Goal: Task Accomplishment & Management: Use online tool/utility

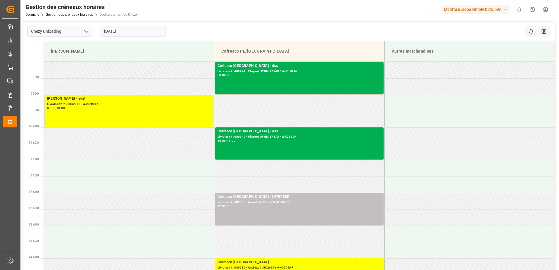
scroll to position [58, 0]
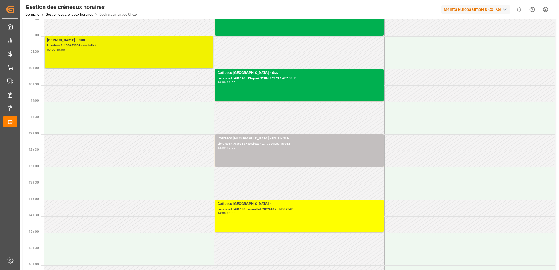
click at [101, 58] on div "[PERSON_NAME] - skat Livraison# :400052908 - Assiette# : 09:00 - 10:00" at bounding box center [129, 52] width 164 height 30
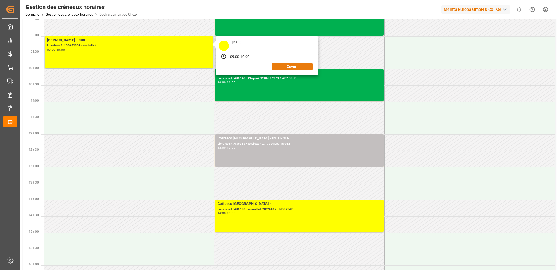
click at [299, 67] on button "Ouvrir" at bounding box center [292, 66] width 41 height 7
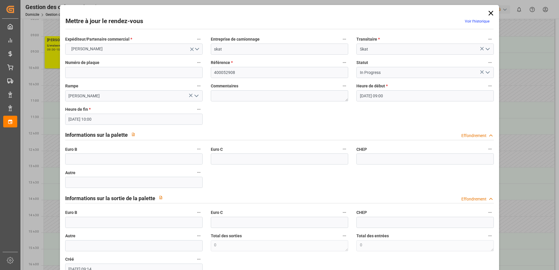
click at [486, 71] on icon "Ouvrir le menu" at bounding box center [487, 72] width 7 height 7
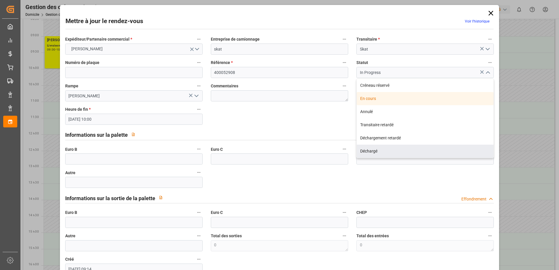
click at [368, 150] on div "Déchargé" at bounding box center [425, 151] width 137 height 13
type input "Unloaded"
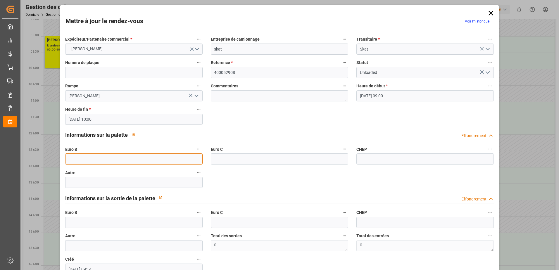
click at [197, 158] on input "text" at bounding box center [133, 159] width 137 height 11
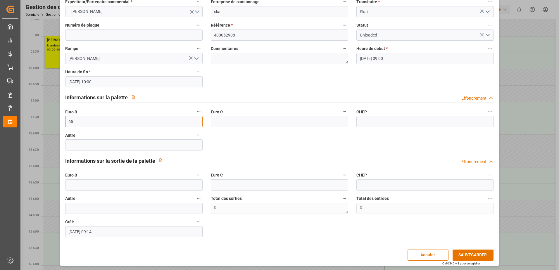
scroll to position [39, 0]
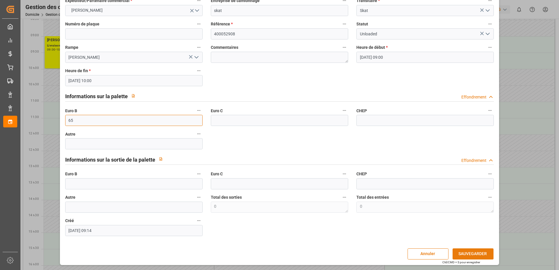
type input "65"
click at [468, 254] on button "SAUVEGARDER" at bounding box center [473, 254] width 41 height 11
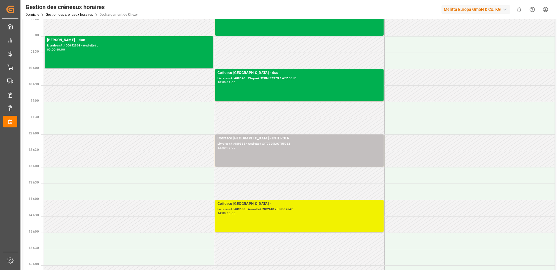
click at [318, 217] on div "Cofresco Pologne - Livraison# :489680 - Assiette# :NO2681Y + NO595AF 14:00 - 15…" at bounding box center [300, 216] width 164 height 30
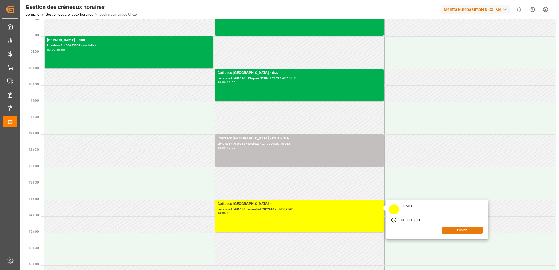
click at [454, 227] on button "Ouvrir" at bounding box center [462, 230] width 41 height 7
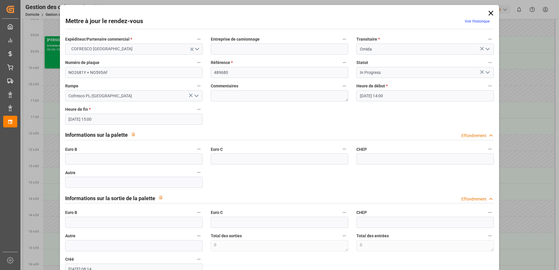
click at [486, 73] on polyline "Ouvrir le menu" at bounding box center [488, 73] width 4 height 2
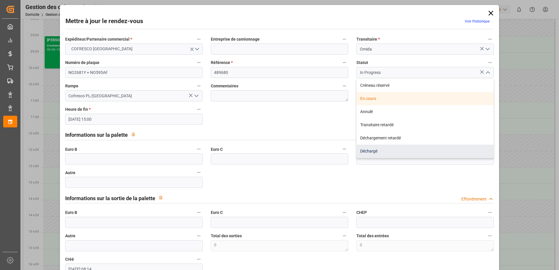
click at [383, 151] on div "Déchargé" at bounding box center [425, 151] width 137 height 13
type input "Unloaded"
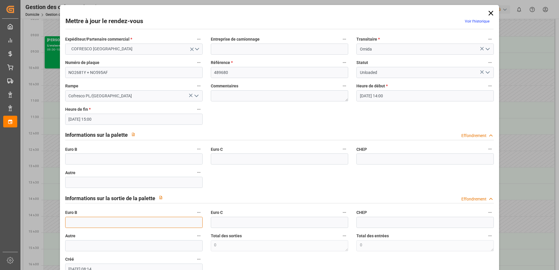
drag, startPoint x: 78, startPoint y: 223, endPoint x: 76, endPoint y: 226, distance: 3.1
click at [78, 223] on input "text" at bounding box center [133, 222] width 137 height 11
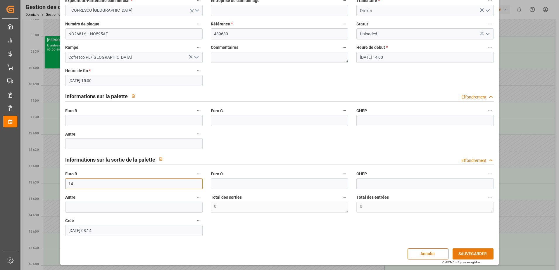
type input "14"
click at [455, 254] on button "SAUVEGARDER" at bounding box center [473, 254] width 41 height 11
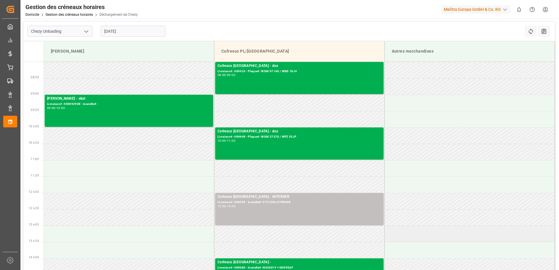
scroll to position [29, 0]
